Goal: Task Accomplishment & Management: Manage account settings

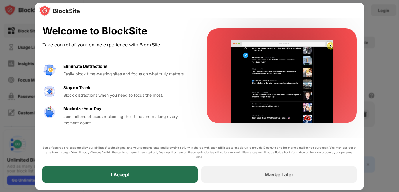
click at [96, 172] on div "I Accept" at bounding box center [119, 174] width 155 height 16
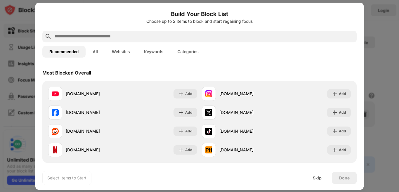
click at [388, 83] on div at bounding box center [199, 96] width 399 height 192
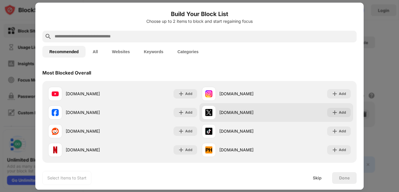
drag, startPoint x: 307, startPoint y: 106, endPoint x: 297, endPoint y: 110, distance: 10.7
click at [298, 110] on div "[DOMAIN_NAME] Add [DOMAIN_NAME] Add [DOMAIN_NAME] Add [DOMAIN_NAME] Add [DOMAIN…" at bounding box center [199, 121] width 307 height 75
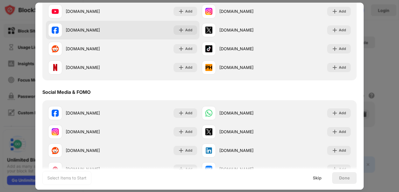
scroll to position [90, 0]
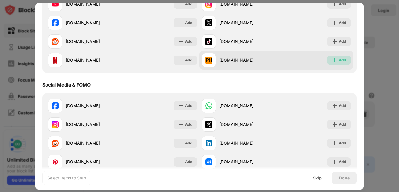
click at [327, 59] on div "Add" at bounding box center [339, 60] width 24 height 9
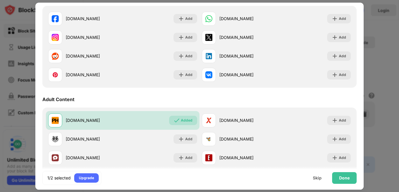
scroll to position [216, 0]
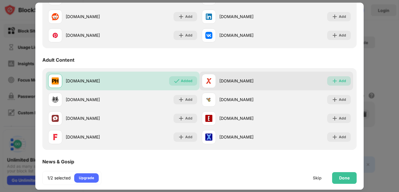
click at [332, 79] on img at bounding box center [335, 81] width 6 height 6
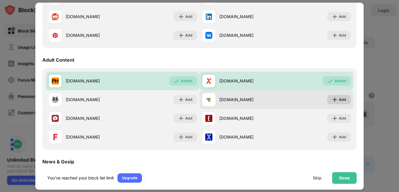
click at [339, 98] on div "Add" at bounding box center [342, 100] width 7 height 6
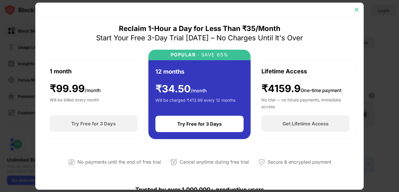
click at [356, 7] on img at bounding box center [357, 10] width 6 height 6
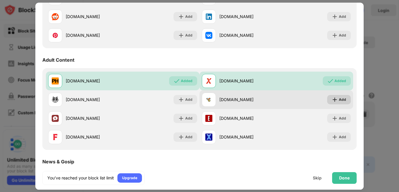
click at [332, 99] on img at bounding box center [335, 100] width 6 height 6
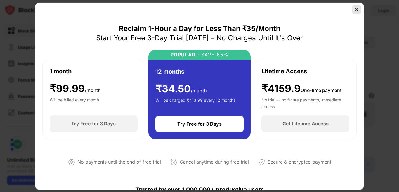
click at [356, 10] on img at bounding box center [357, 10] width 6 height 6
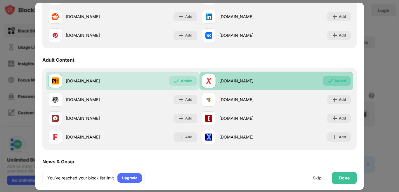
click at [329, 81] on div "Added" at bounding box center [337, 80] width 28 height 9
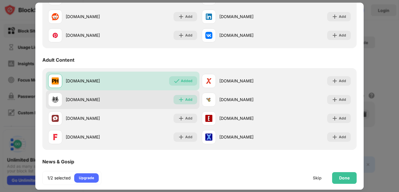
click at [188, 99] on div "Add" at bounding box center [188, 100] width 7 height 6
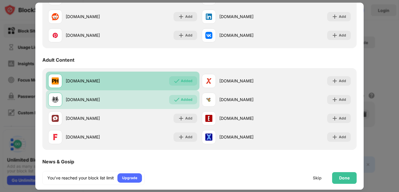
click at [186, 82] on div "Added" at bounding box center [187, 81] width 12 height 6
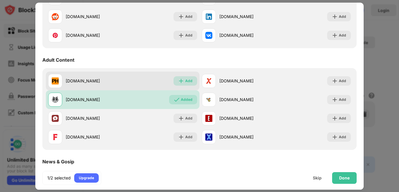
click at [186, 82] on div "Add" at bounding box center [188, 81] width 7 height 6
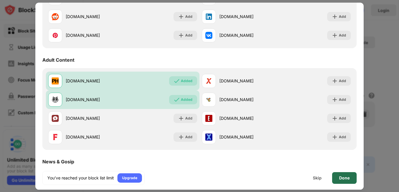
click at [347, 181] on div "Done" at bounding box center [344, 178] width 25 height 12
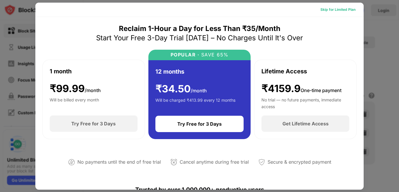
click at [340, 10] on div "Skip for Limited Plan" at bounding box center [338, 10] width 35 height 6
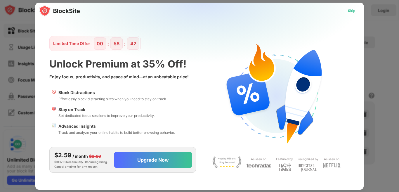
click at [347, 10] on div "Skip" at bounding box center [351, 10] width 17 height 9
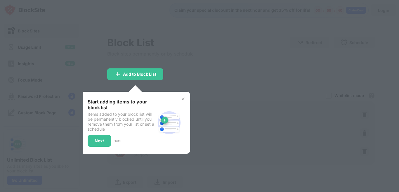
click at [180, 100] on div "Start adding items to your block list Items added to your block list will be pe…" at bounding box center [136, 123] width 96 height 48
click at [184, 97] on img at bounding box center [183, 98] width 5 height 5
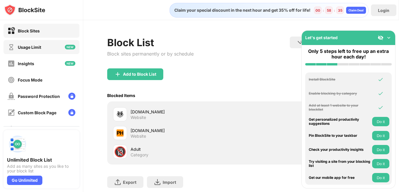
click at [41, 49] on div "Usage Limit" at bounding box center [29, 47] width 23 height 5
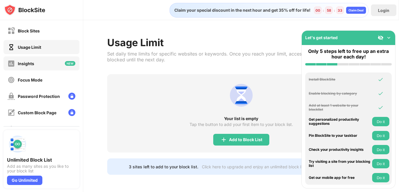
click at [49, 65] on div "Insights" at bounding box center [42, 63] width 76 height 14
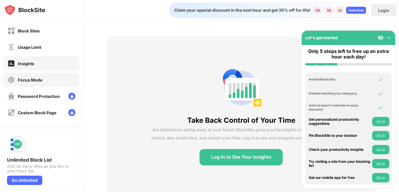
click at [49, 82] on div "Focus Mode" at bounding box center [42, 80] width 76 height 14
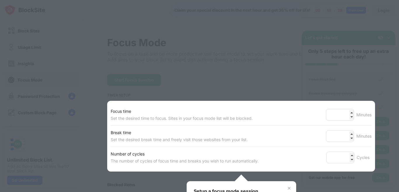
click at [243, 171] on div "Focus time Set the desired time to focus. Sites in your focus mode list will be…" at bounding box center [241, 136] width 268 height 71
click at [243, 171] on div "Focus Mode To focus on a task and be more productive use focus mode to set your…" at bounding box center [241, 174] width 268 height 275
